Goal: Navigation & Orientation: Find specific page/section

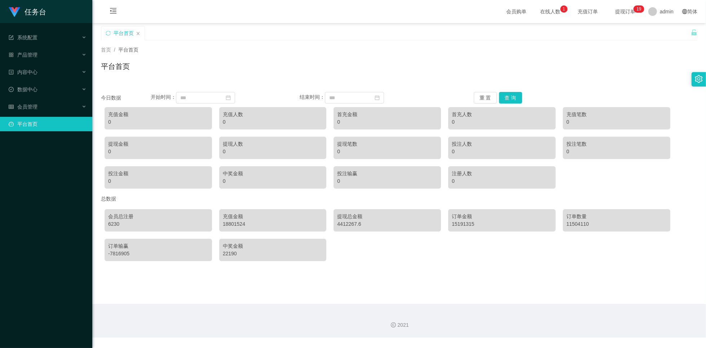
click at [423, 58] on div "首页 / 平台首页 / 平台首页" at bounding box center [399, 61] width 596 height 31
click at [248, 58] on div "首页 / 平台首页 / 平台首页" at bounding box center [399, 61] width 596 height 31
click at [88, 107] on div "会员管理" at bounding box center [46, 107] width 92 height 14
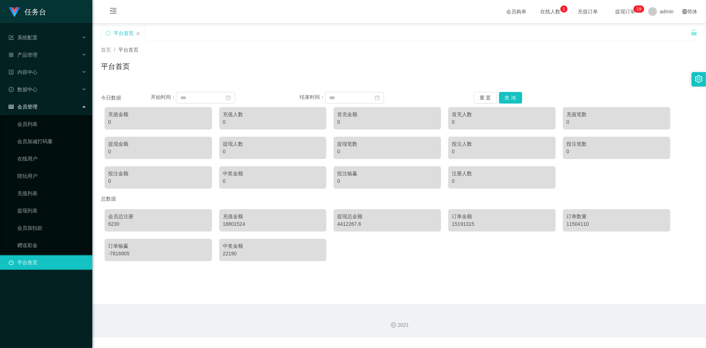
click at [85, 107] on div "会员管理" at bounding box center [46, 107] width 92 height 14
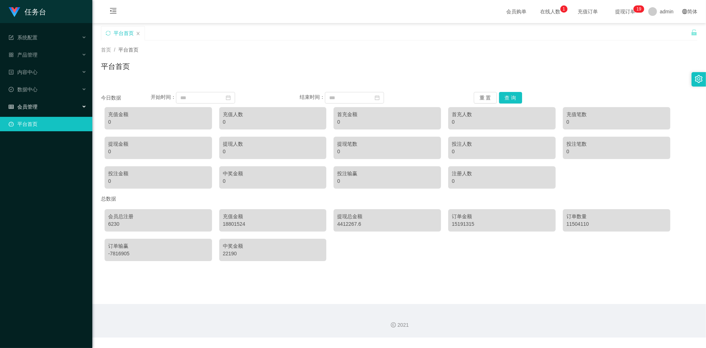
click at [85, 107] on div "会员管理" at bounding box center [46, 107] width 92 height 14
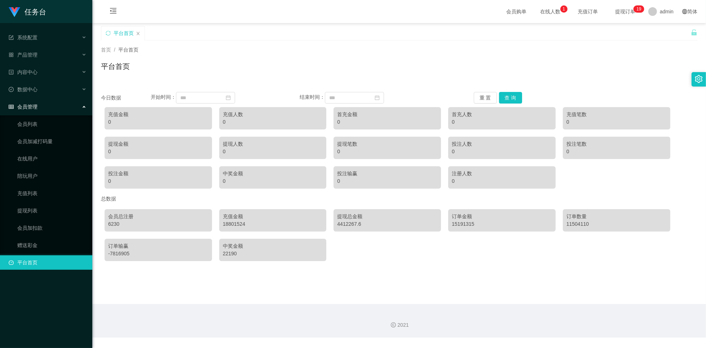
click at [85, 107] on div "会员管理" at bounding box center [46, 107] width 92 height 14
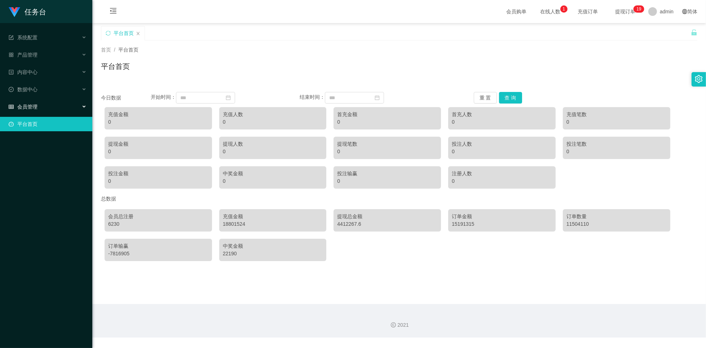
click at [85, 107] on div "会员管理" at bounding box center [46, 107] width 92 height 14
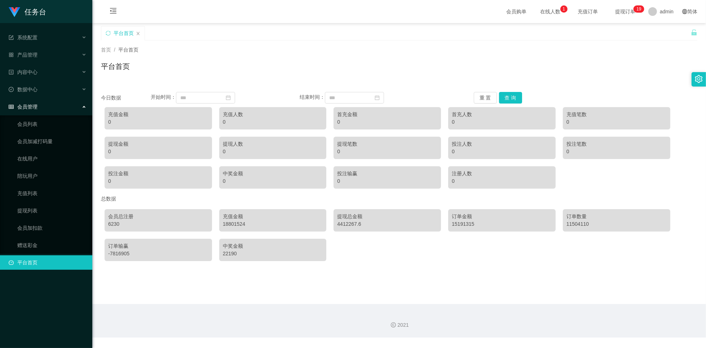
click at [85, 107] on div "会员管理" at bounding box center [46, 107] width 92 height 14
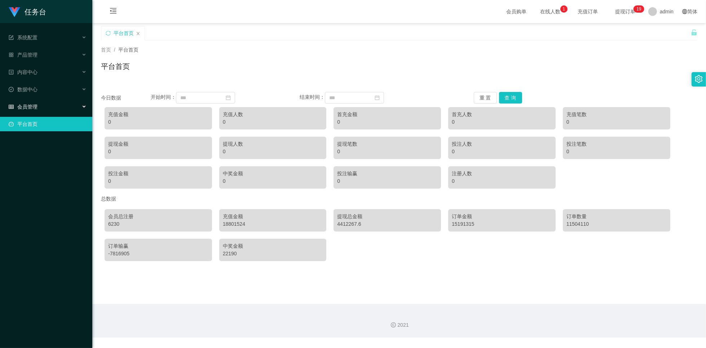
click at [85, 107] on div "会员管理" at bounding box center [46, 107] width 92 height 14
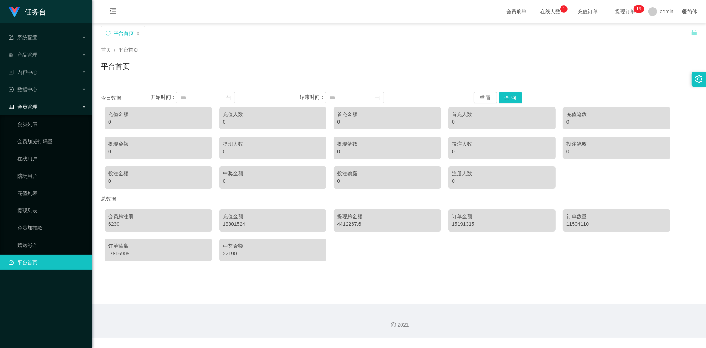
click at [85, 107] on div "会员管理" at bounding box center [46, 107] width 92 height 14
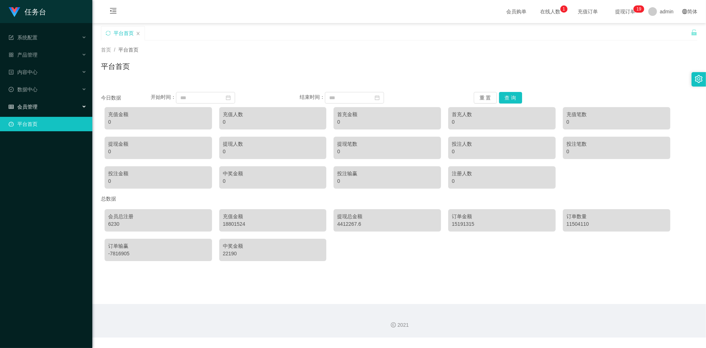
click at [85, 107] on div "会员管理" at bounding box center [46, 107] width 92 height 14
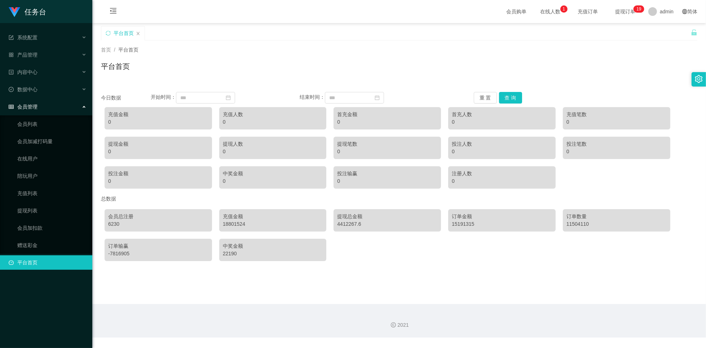
click at [85, 107] on div "会员管理" at bounding box center [46, 107] width 92 height 14
